Goal: Task Accomplishment & Management: Use online tool/utility

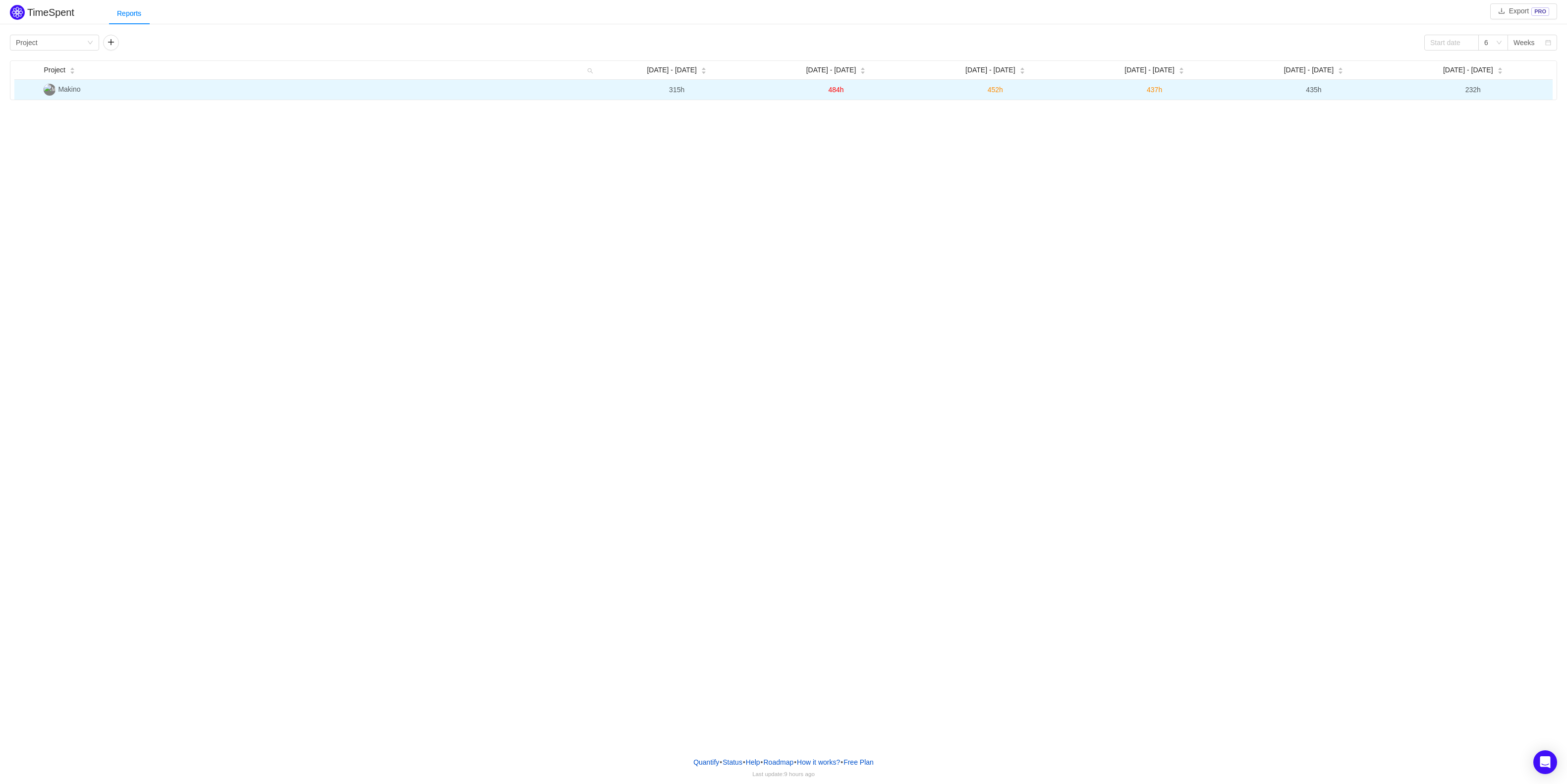
click at [68, 88] on span "Makino" at bounding box center [69, 89] width 23 height 8
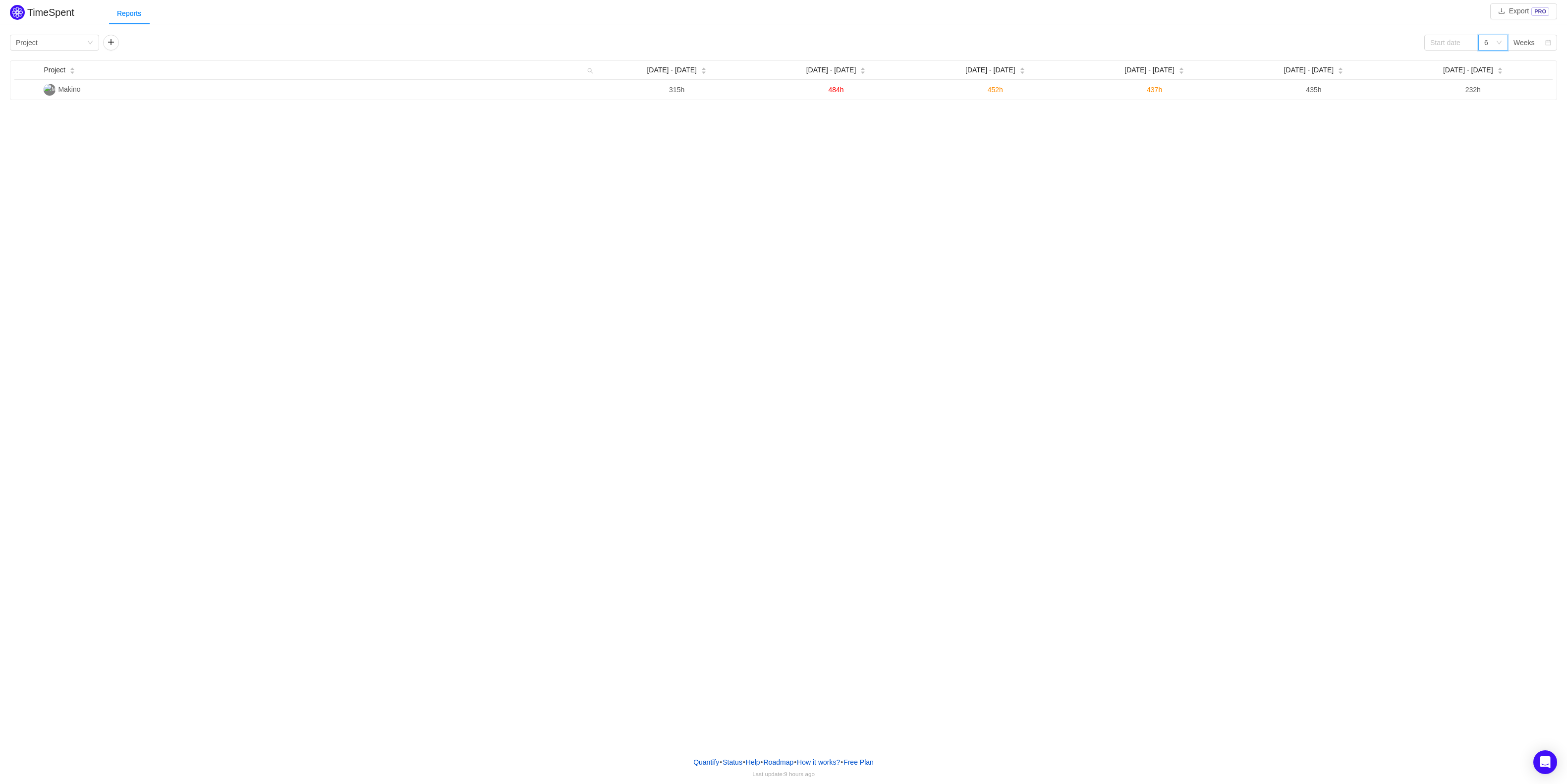
click at [1506, 43] on div "6" at bounding box center [1493, 43] width 30 height 16
click at [1532, 41] on div "Weeks" at bounding box center [1524, 43] width 21 height 15
click at [1542, 77] on li "Months" at bounding box center [1532, 78] width 49 height 16
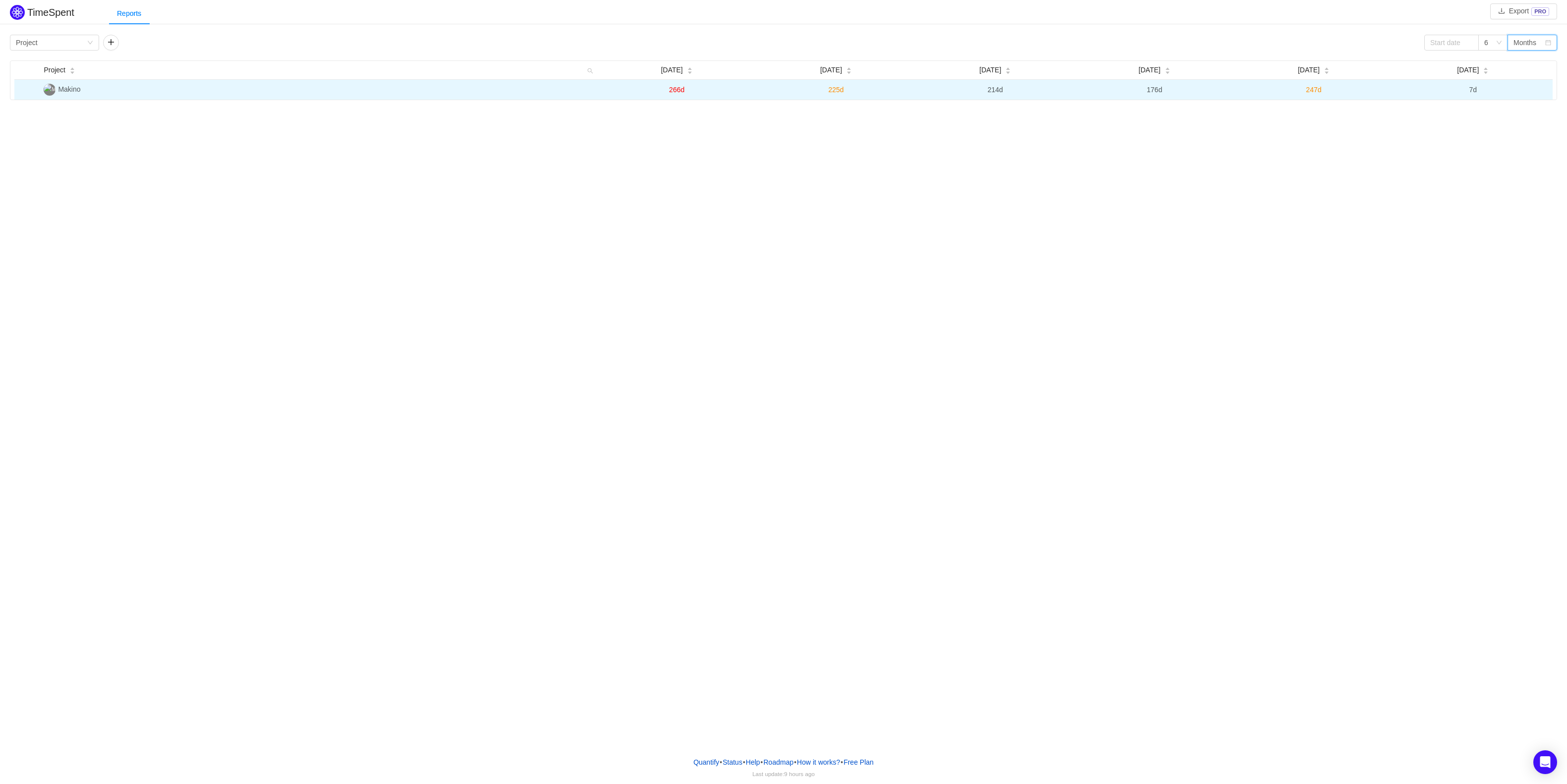
click at [1313, 91] on span "247d" at bounding box center [1313, 89] width 15 height 8
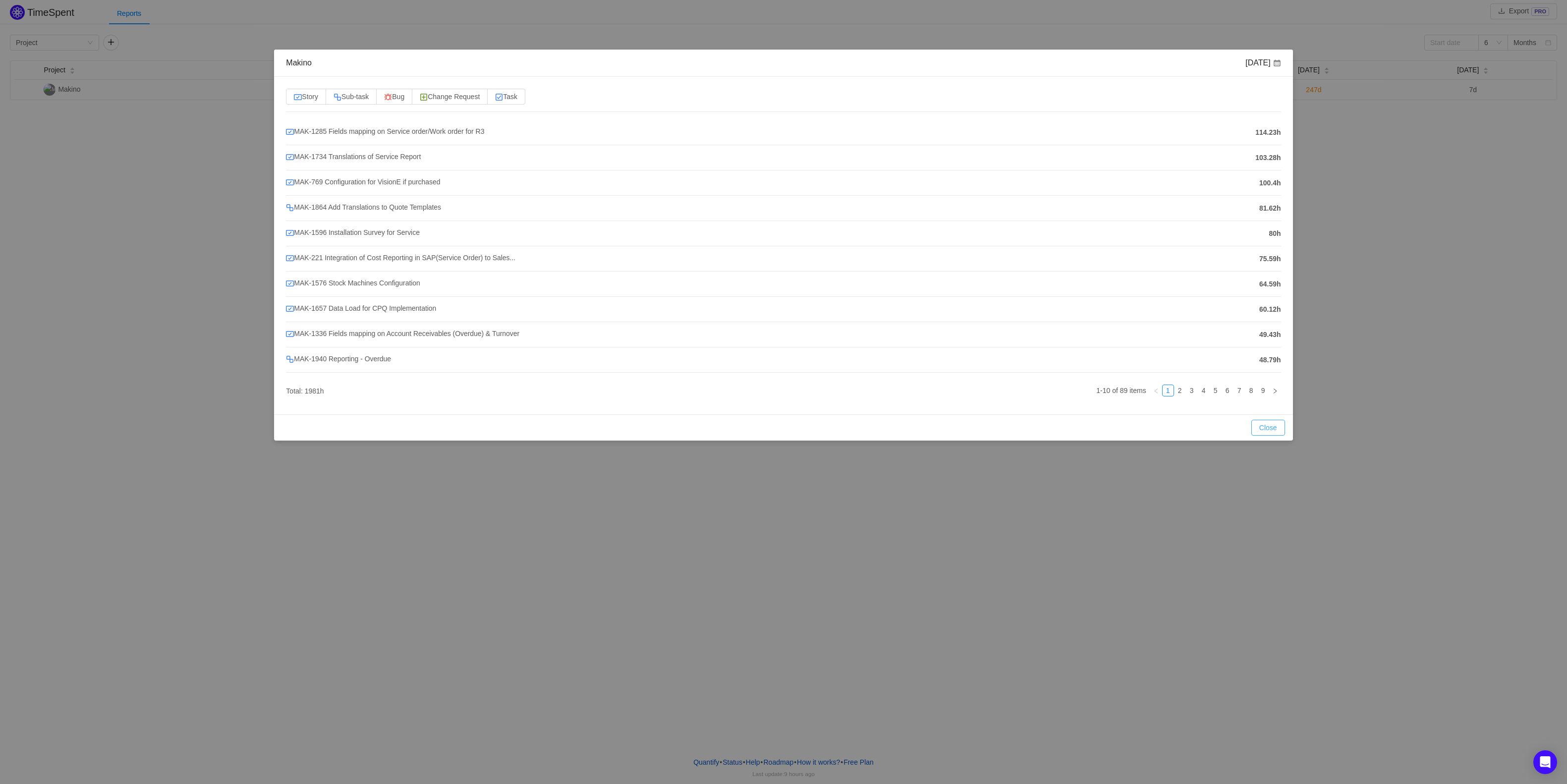
click at [1266, 432] on button "Close" at bounding box center [1268, 428] width 33 height 16
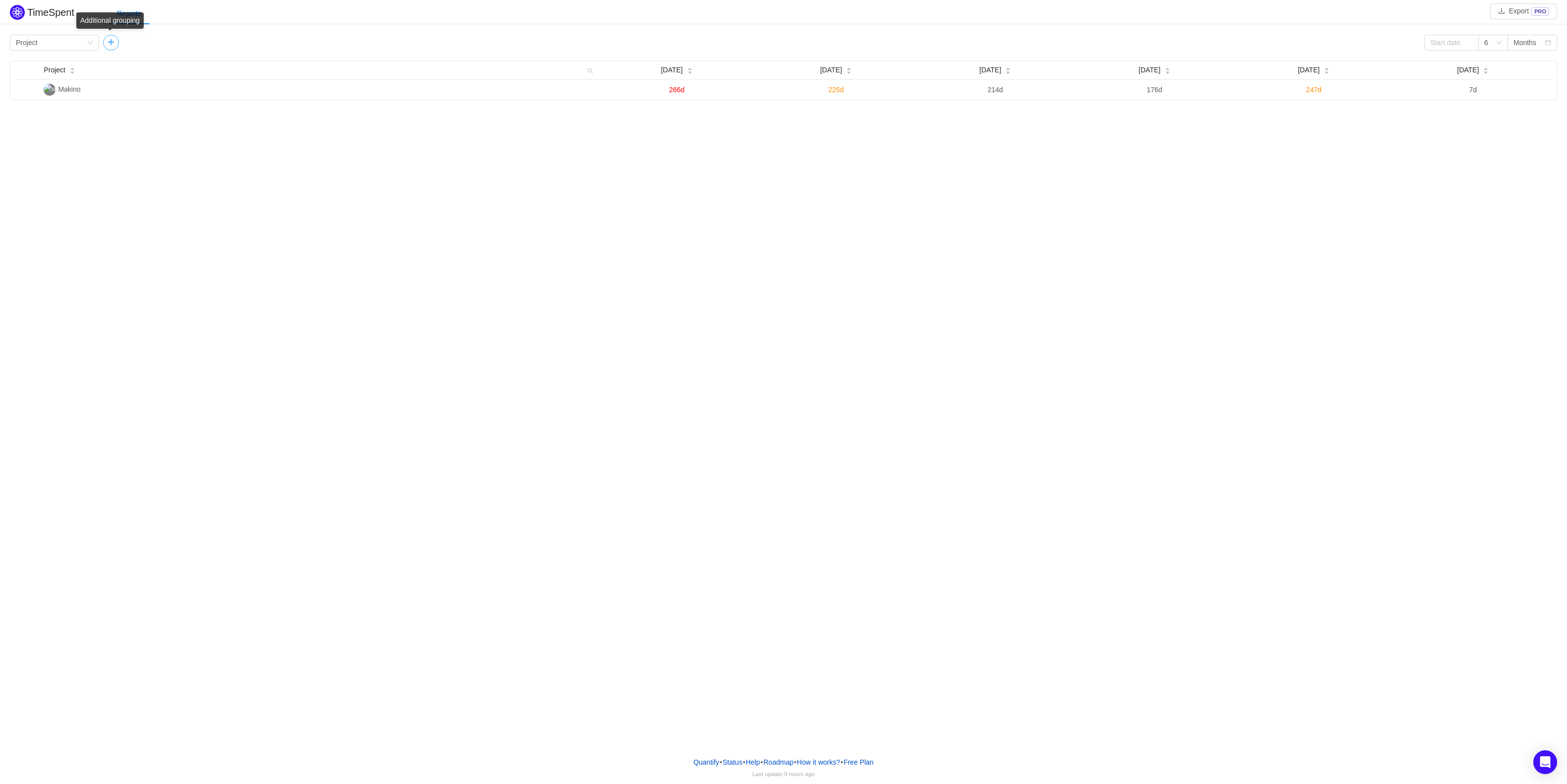
click at [113, 46] on button "button" at bounding box center [111, 43] width 16 height 16
click at [155, 44] on div "Group by Person" at bounding box center [144, 43] width 71 height 15
click at [141, 81] on li "Team" at bounding box center [147, 78] width 89 height 16
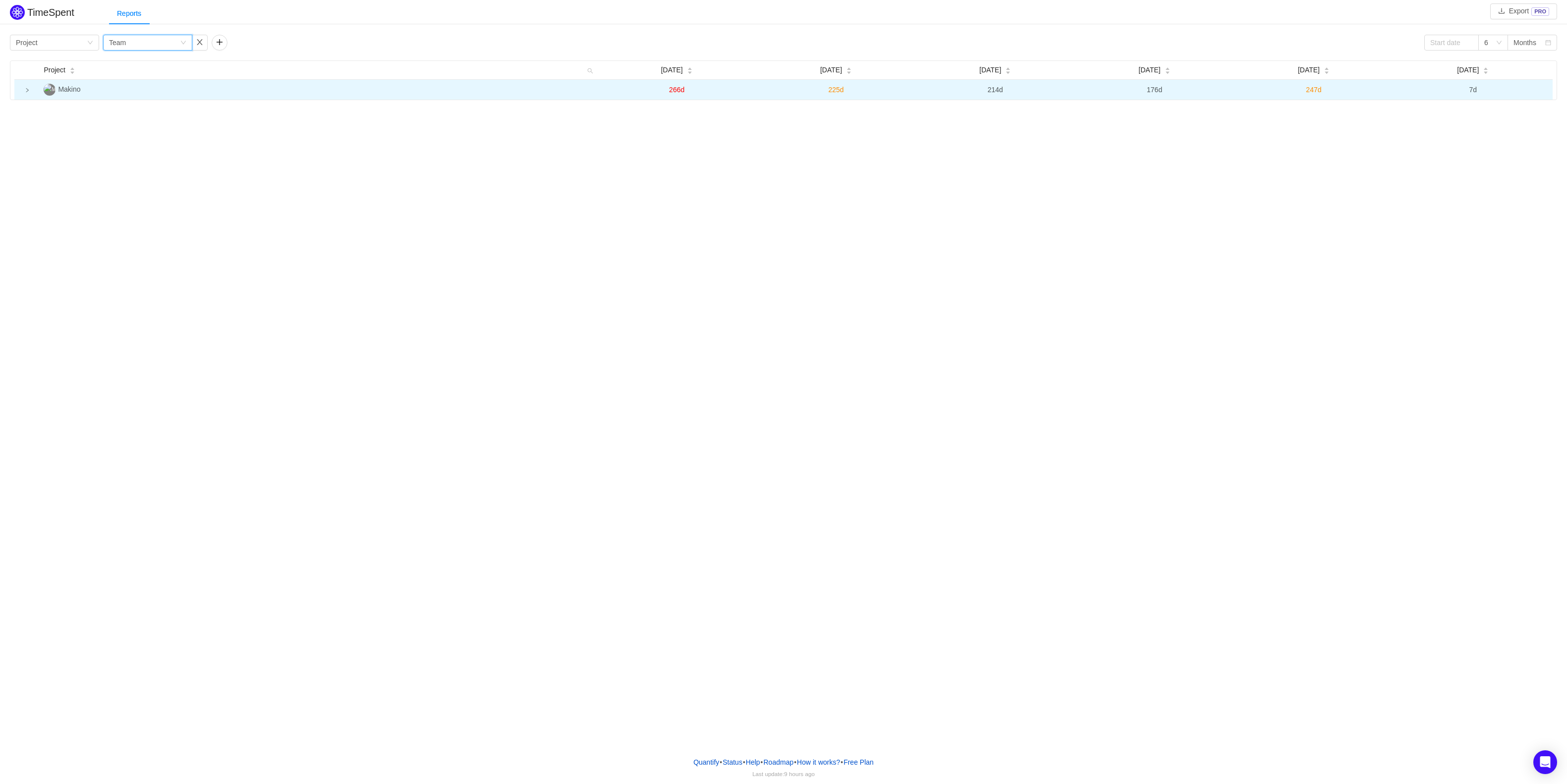
click at [28, 91] on icon "icon: right" at bounding box center [27, 90] width 5 height 5
click at [184, 43] on icon "icon: down" at bounding box center [184, 43] width 6 height 6
click at [131, 128] on li "Person" at bounding box center [147, 126] width 89 height 16
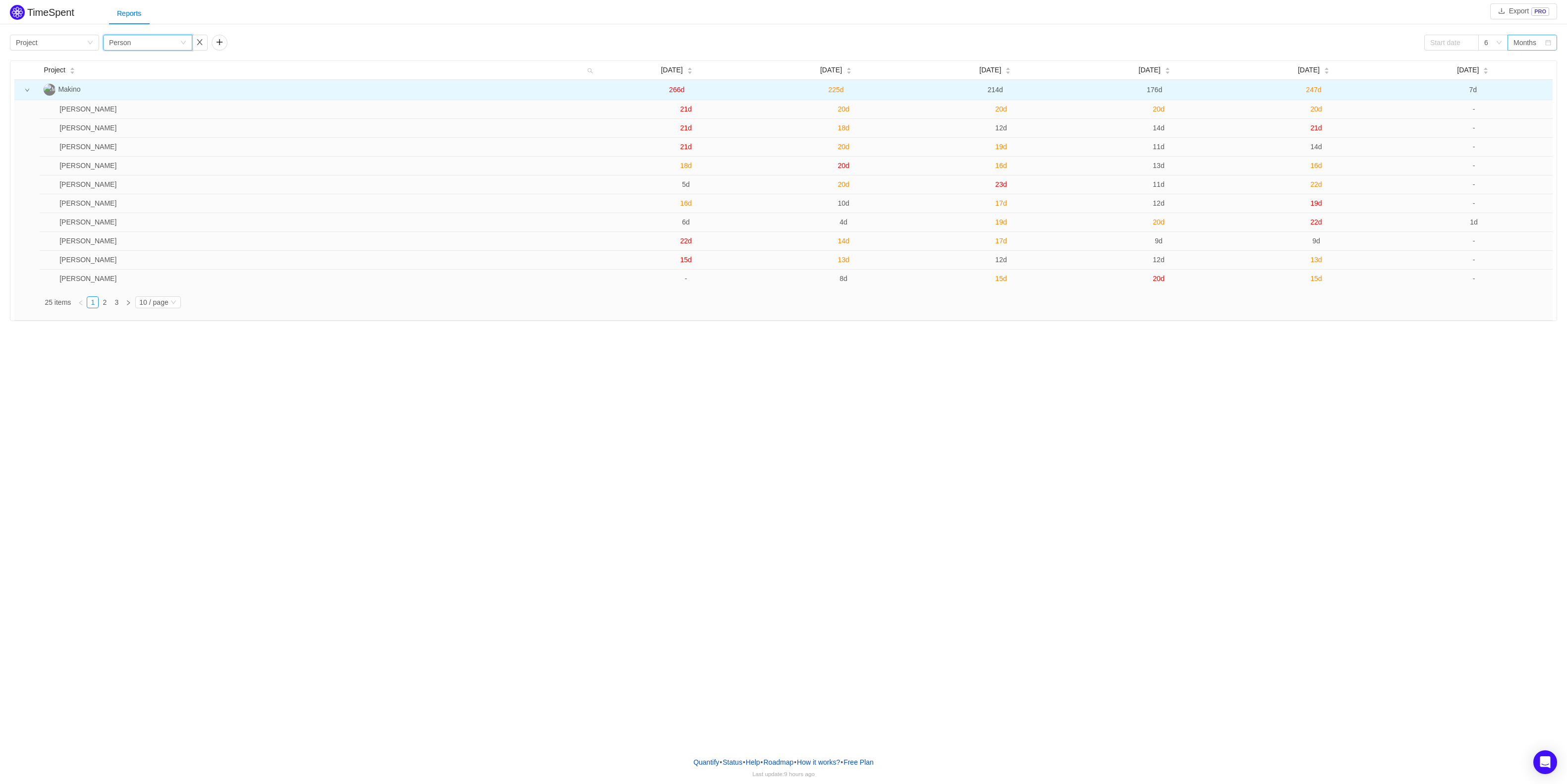
click at [1523, 44] on div "Months" at bounding box center [1524, 43] width 23 height 15
click at [1537, 66] on li "Weeks" at bounding box center [1532, 63] width 49 height 16
click at [1524, 46] on div "Weeks" at bounding box center [1524, 43] width 21 height 15
click at [1528, 76] on li "Months" at bounding box center [1532, 78] width 49 height 16
click at [1501, 44] on icon "icon: down" at bounding box center [1499, 43] width 6 height 6
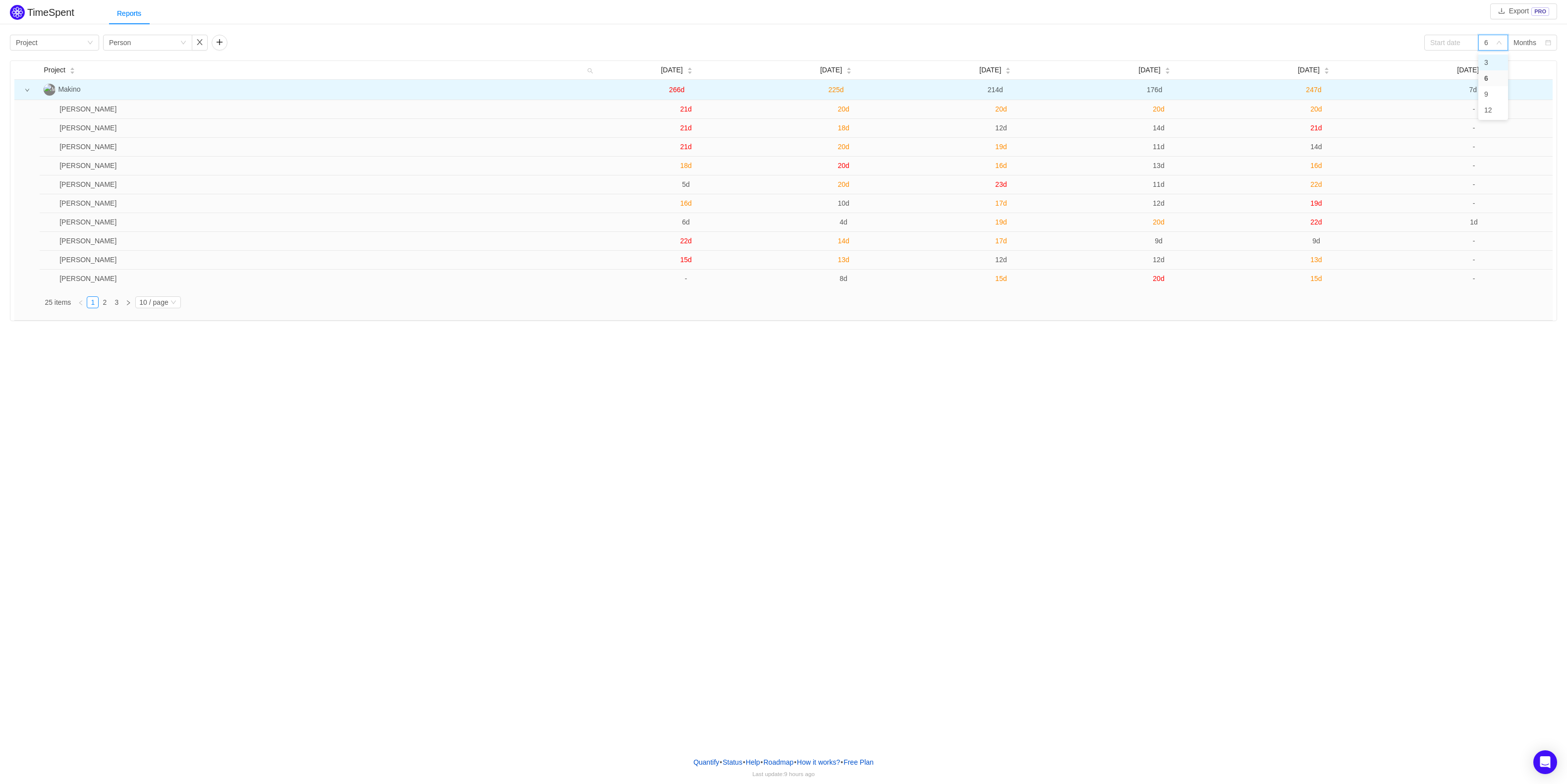
click at [1495, 64] on li "3" at bounding box center [1493, 63] width 30 height 16
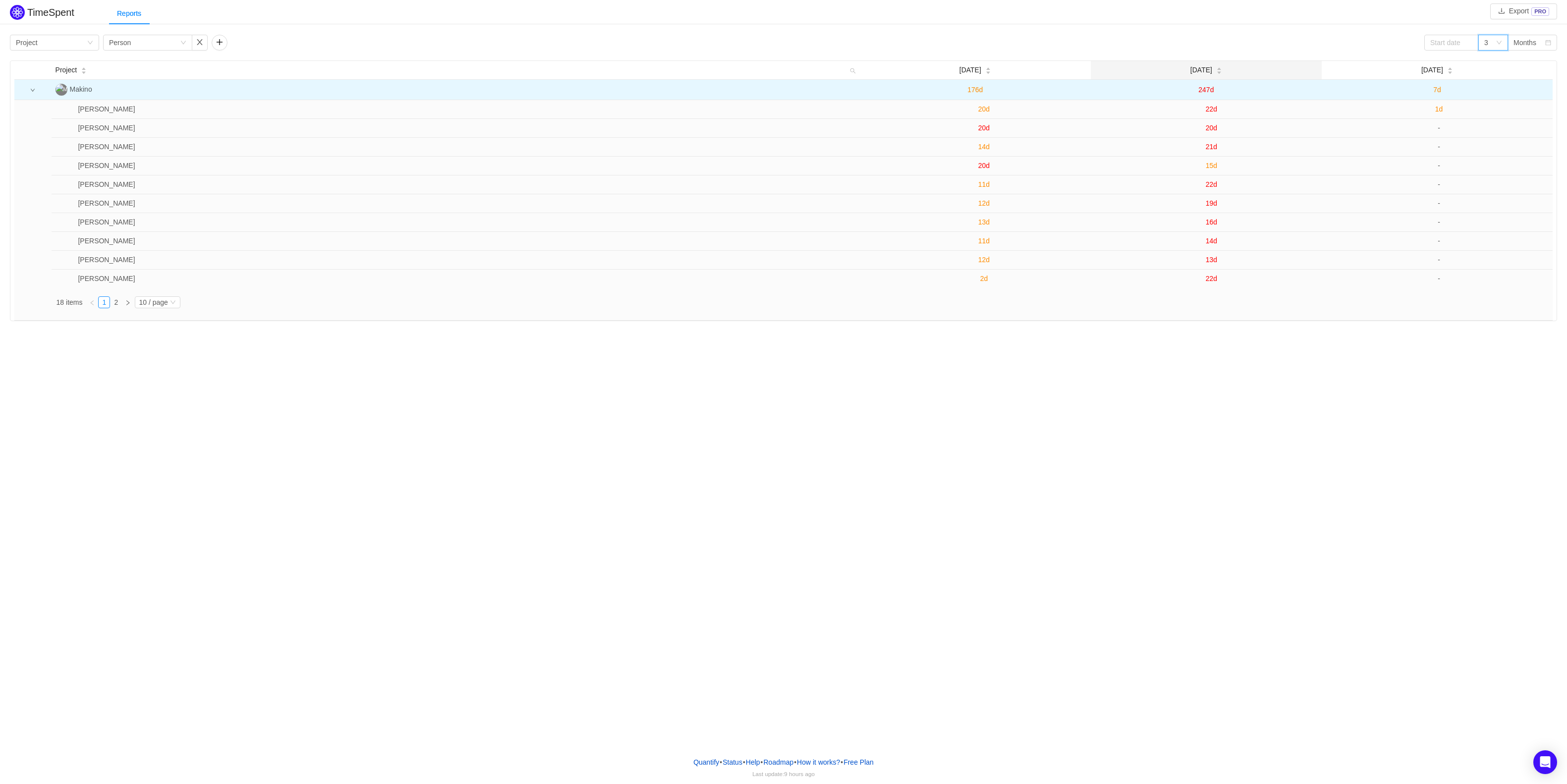
click at [1212, 71] on span "[DATE]" at bounding box center [1201, 70] width 22 height 10
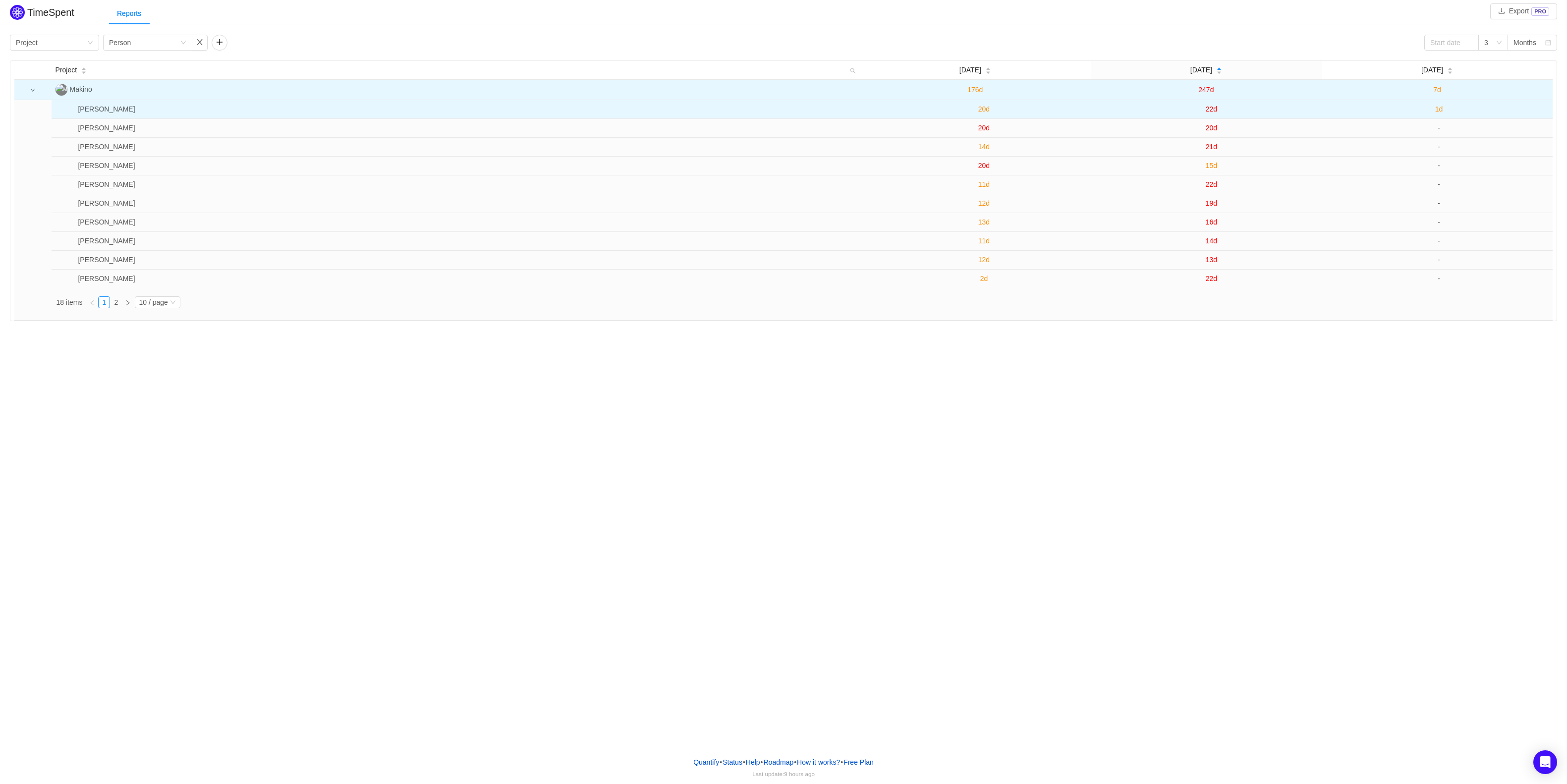
click at [1213, 111] on span "22d" at bounding box center [1211, 109] width 12 height 8
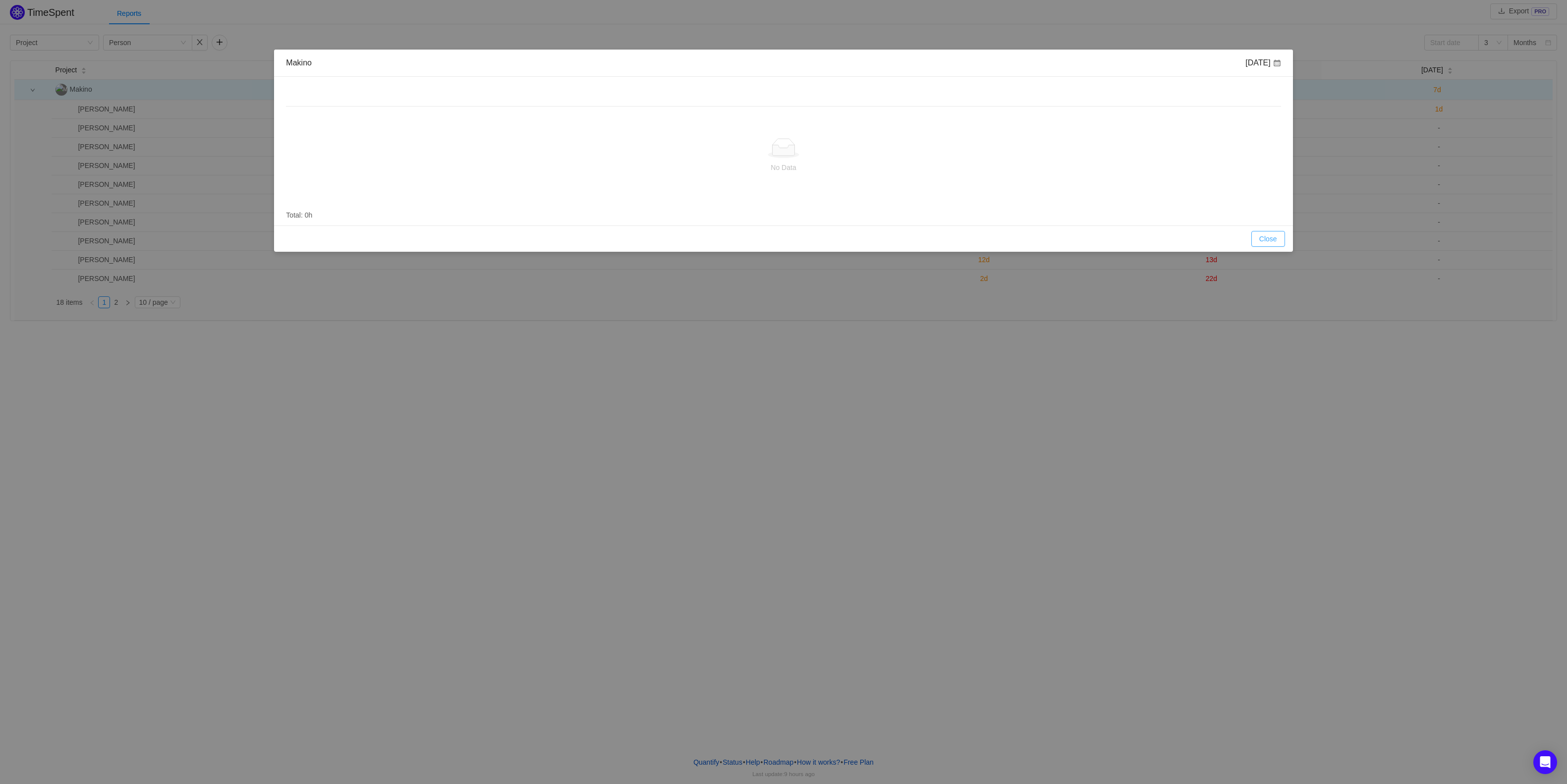
click at [1273, 238] on button "Close" at bounding box center [1268, 239] width 33 height 16
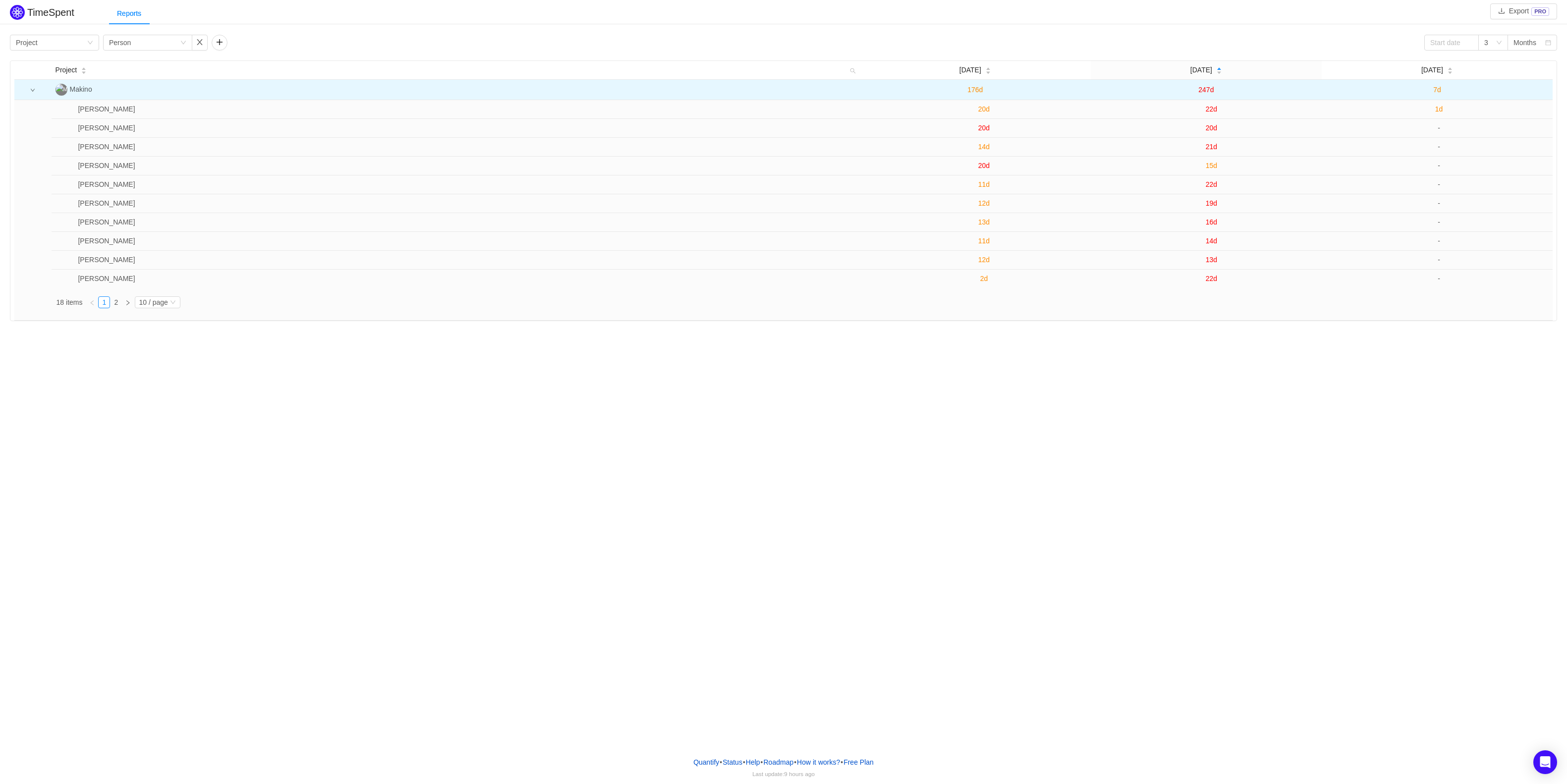
click at [1212, 109] on span "22d" at bounding box center [1211, 109] width 12 height 8
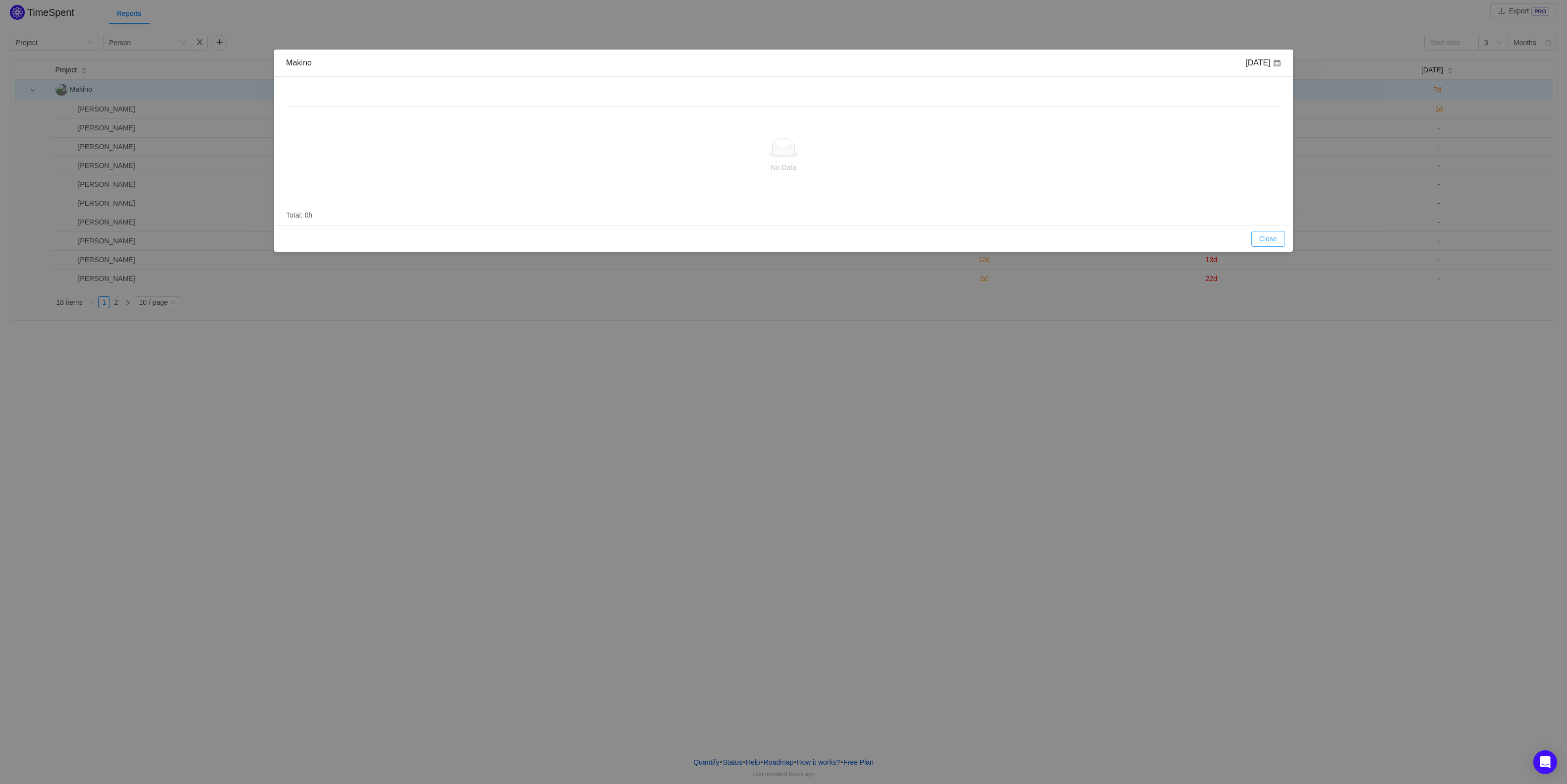
click at [1271, 243] on button "Close" at bounding box center [1268, 239] width 33 height 16
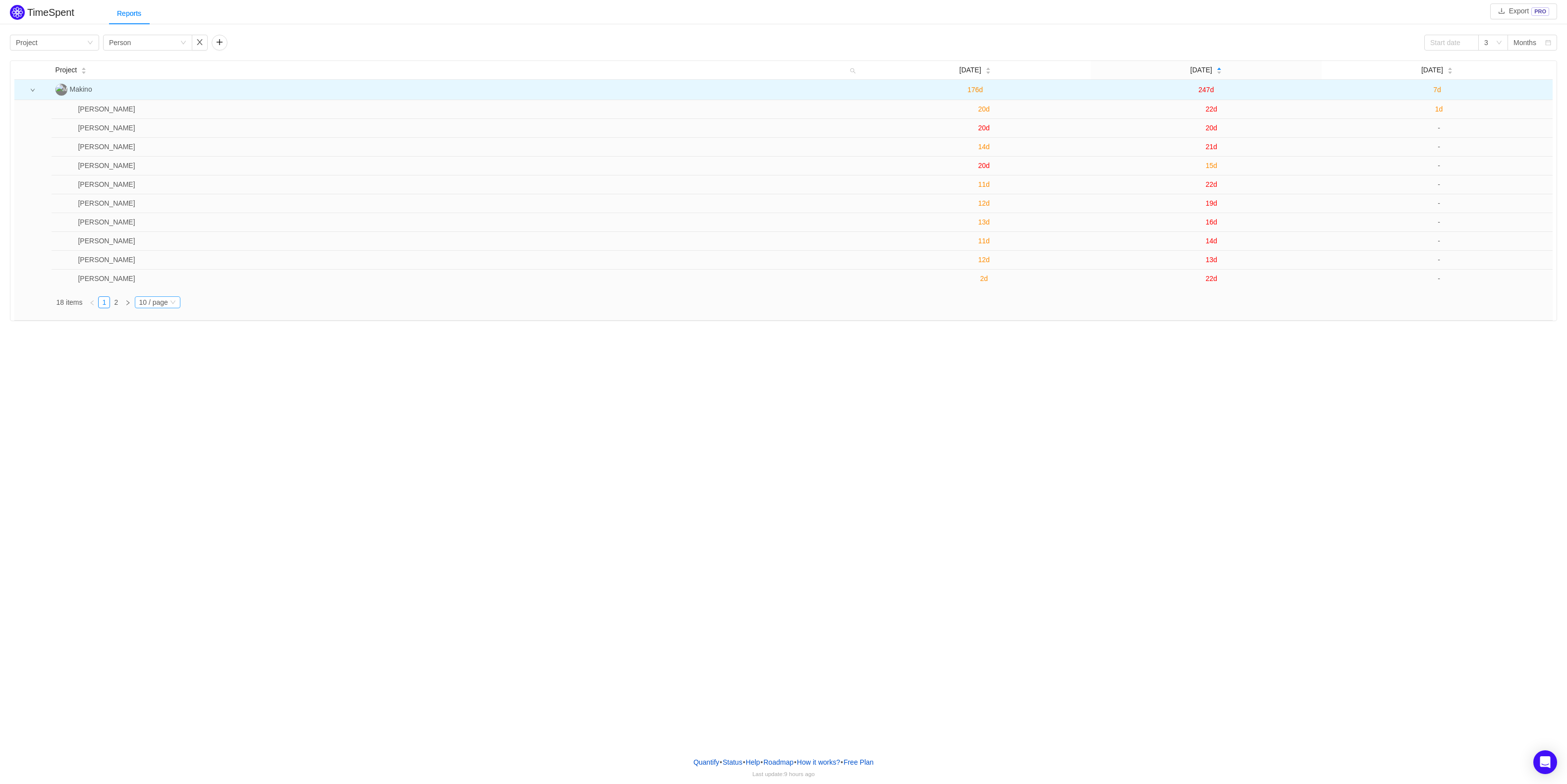
click at [180, 307] on div "10 / page" at bounding box center [158, 302] width 45 height 12
click at [229, 365] on div "TimeSpent Export PRO Reports Group by Project Group by Person 3 Months Project …" at bounding box center [784, 374] width 1567 height 749
click at [87, 73] on icon "icon: caret-down" at bounding box center [84, 72] width 5 height 5
click at [218, 45] on button "button" at bounding box center [220, 43] width 16 height 16
click at [290, 44] on icon "icon: down" at bounding box center [292, 43] width 6 height 6
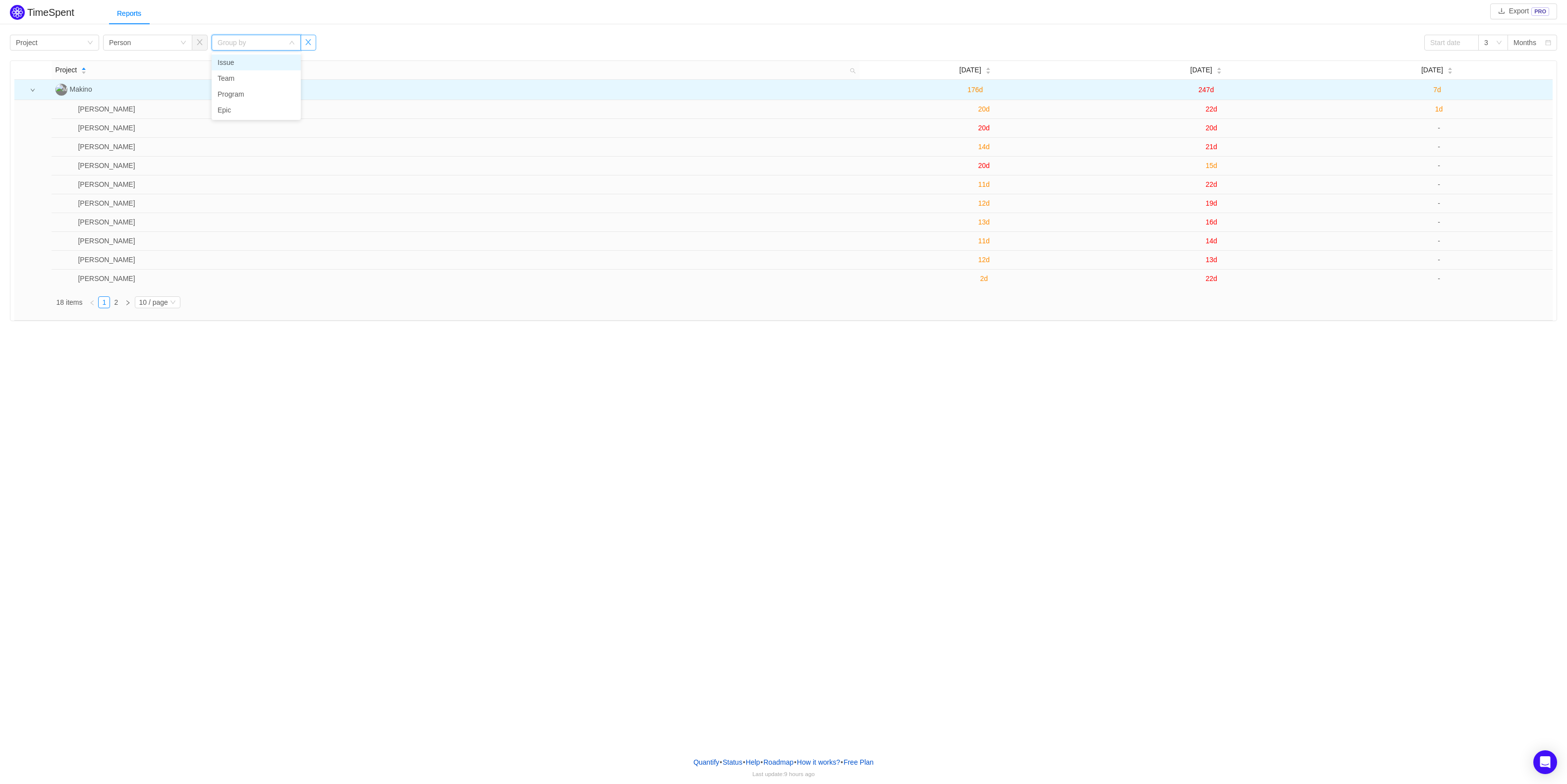
click at [307, 45] on button "button" at bounding box center [308, 43] width 16 height 16
click at [1288, 24] on div "Reports" at bounding box center [838, 13] width 1458 height 23
click at [1538, 9] on button "Export PRO" at bounding box center [1524, 12] width 67 height 16
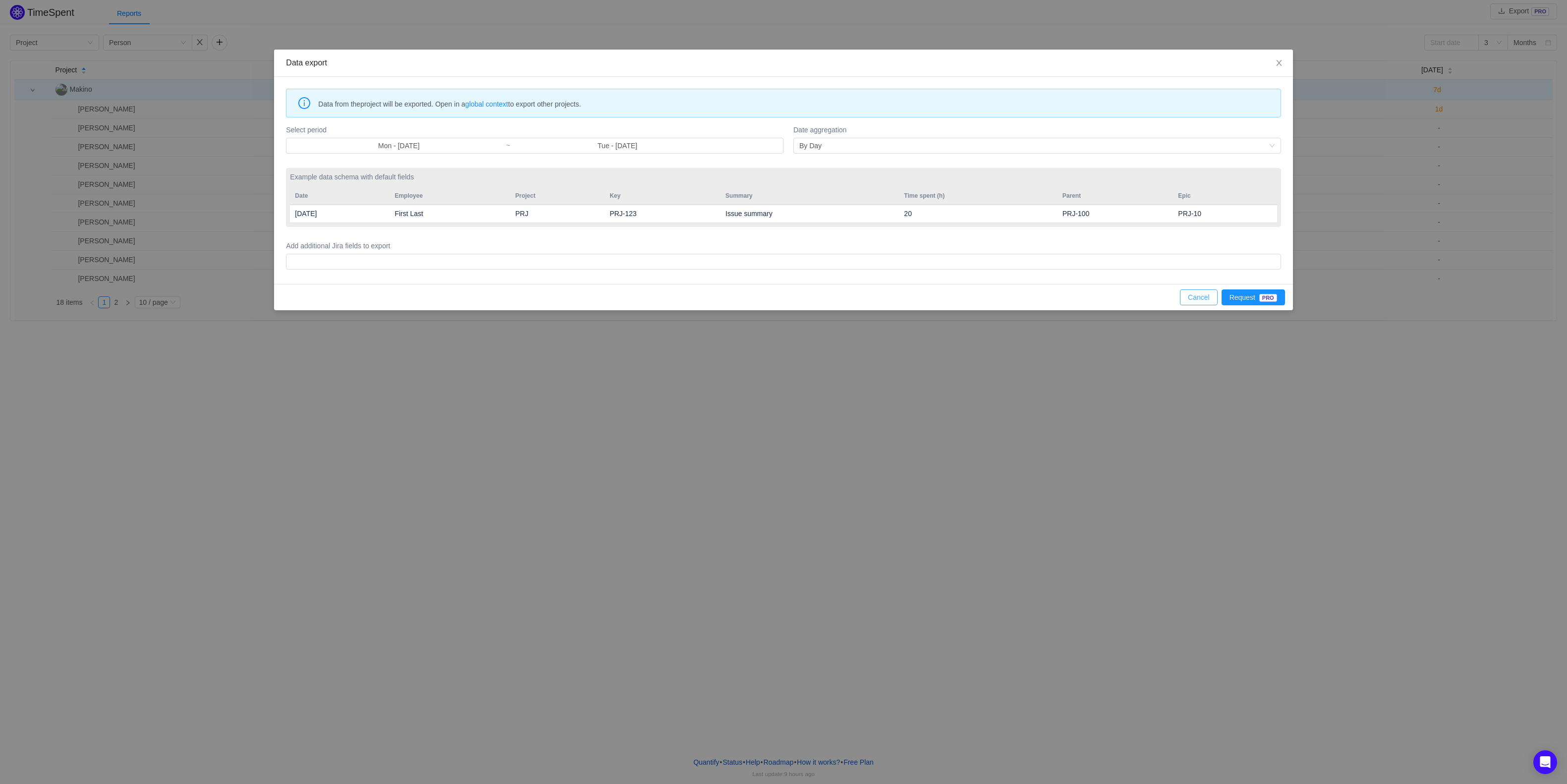
click at [1192, 301] on button "Cancel" at bounding box center [1199, 297] width 38 height 16
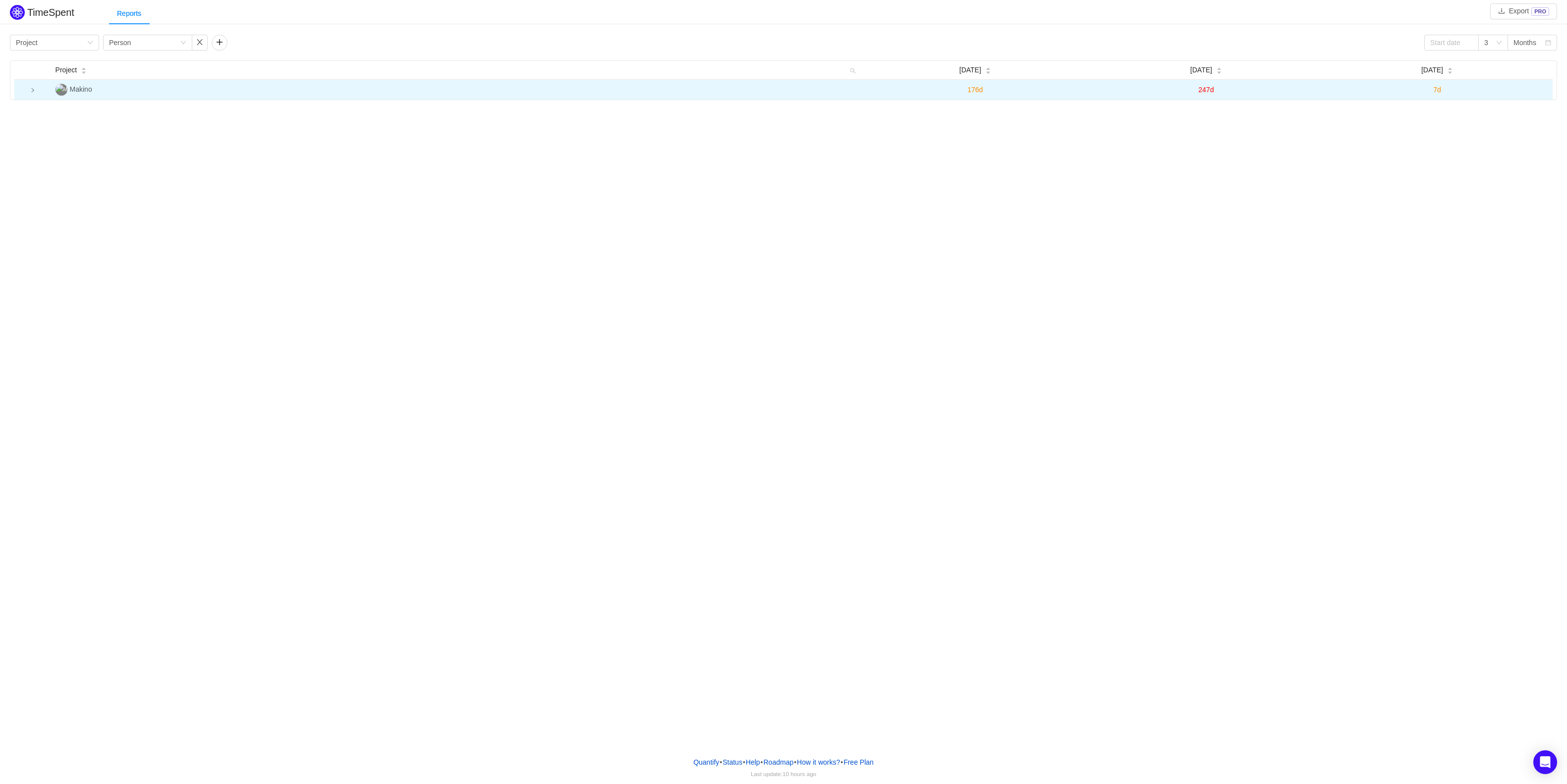
click at [35, 90] on icon "icon: right" at bounding box center [33, 90] width 5 height 5
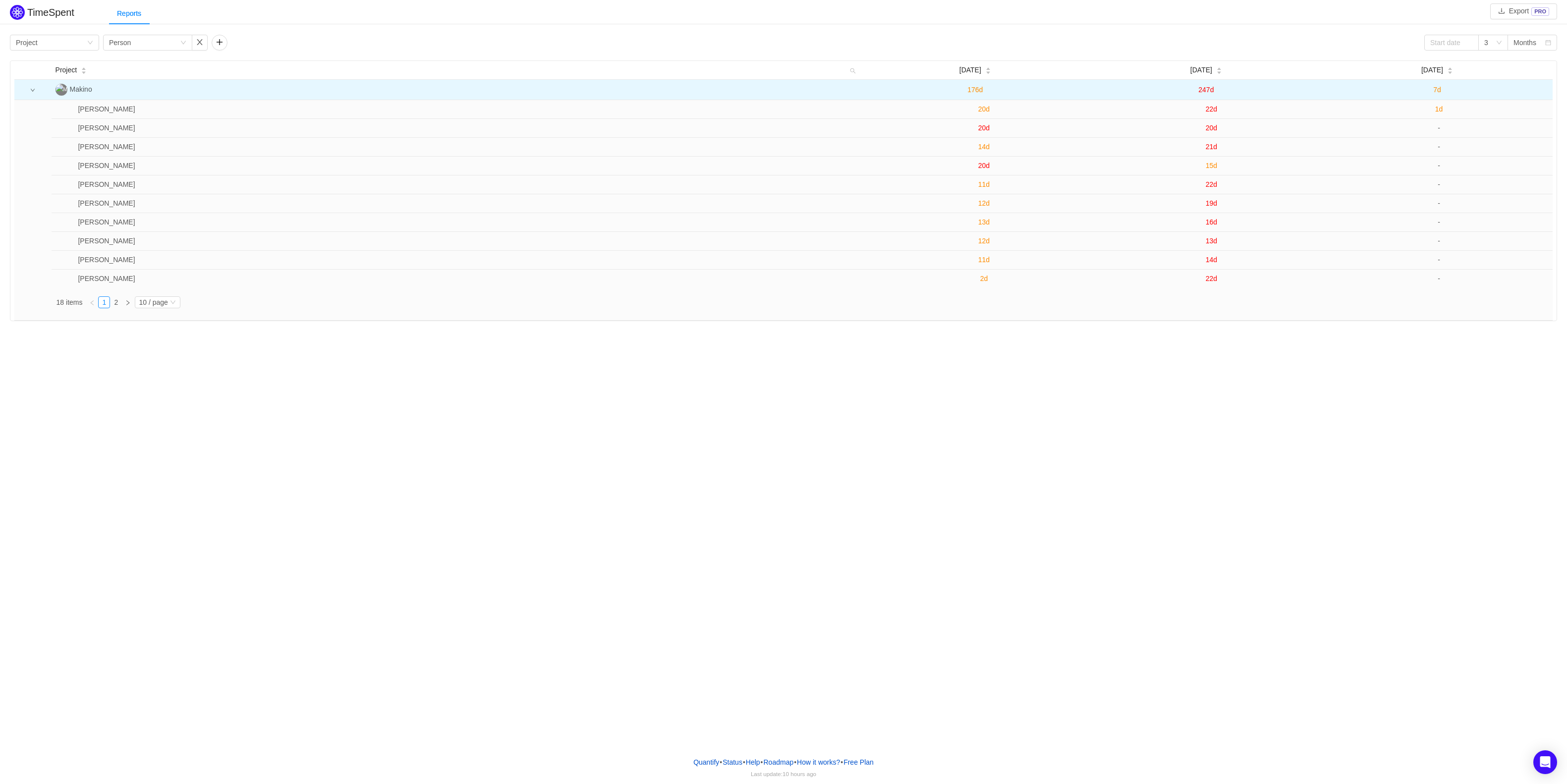
click at [299, 499] on div "TimeSpent Export PRO Reports Group by Project Group by Person 3 Months Project …" at bounding box center [784, 374] width 1567 height 749
